Goal: Task Accomplishment & Management: Complete application form

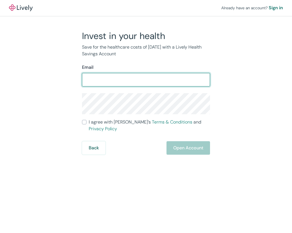
click at [183, 146] on div "Back Open Account" at bounding box center [146, 147] width 128 height 13
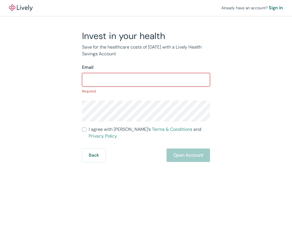
click at [114, 77] on input "Email" at bounding box center [146, 79] width 128 height 11
click at [103, 79] on input "jdrp001 @[DOMAIN_NAME]" at bounding box center [146, 79] width 128 height 11
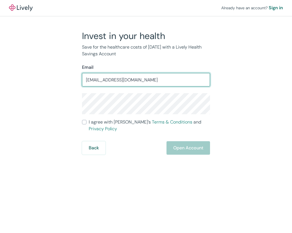
type input "[EMAIL_ADDRESS][DOMAIN_NAME]"
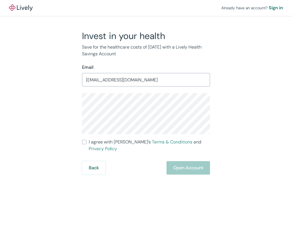
click at [86, 143] on label "I agree with Lively’s Terms & Conditions and Privacy Policy" at bounding box center [146, 145] width 128 height 13
click at [86, 143] on input "I agree with Lively’s Terms & Conditions and Privacy Policy" at bounding box center [84, 142] width 4 height 4
checkbox input "true"
click at [179, 161] on button "Open Account" at bounding box center [187, 167] width 43 height 13
